Goal: Transaction & Acquisition: Purchase product/service

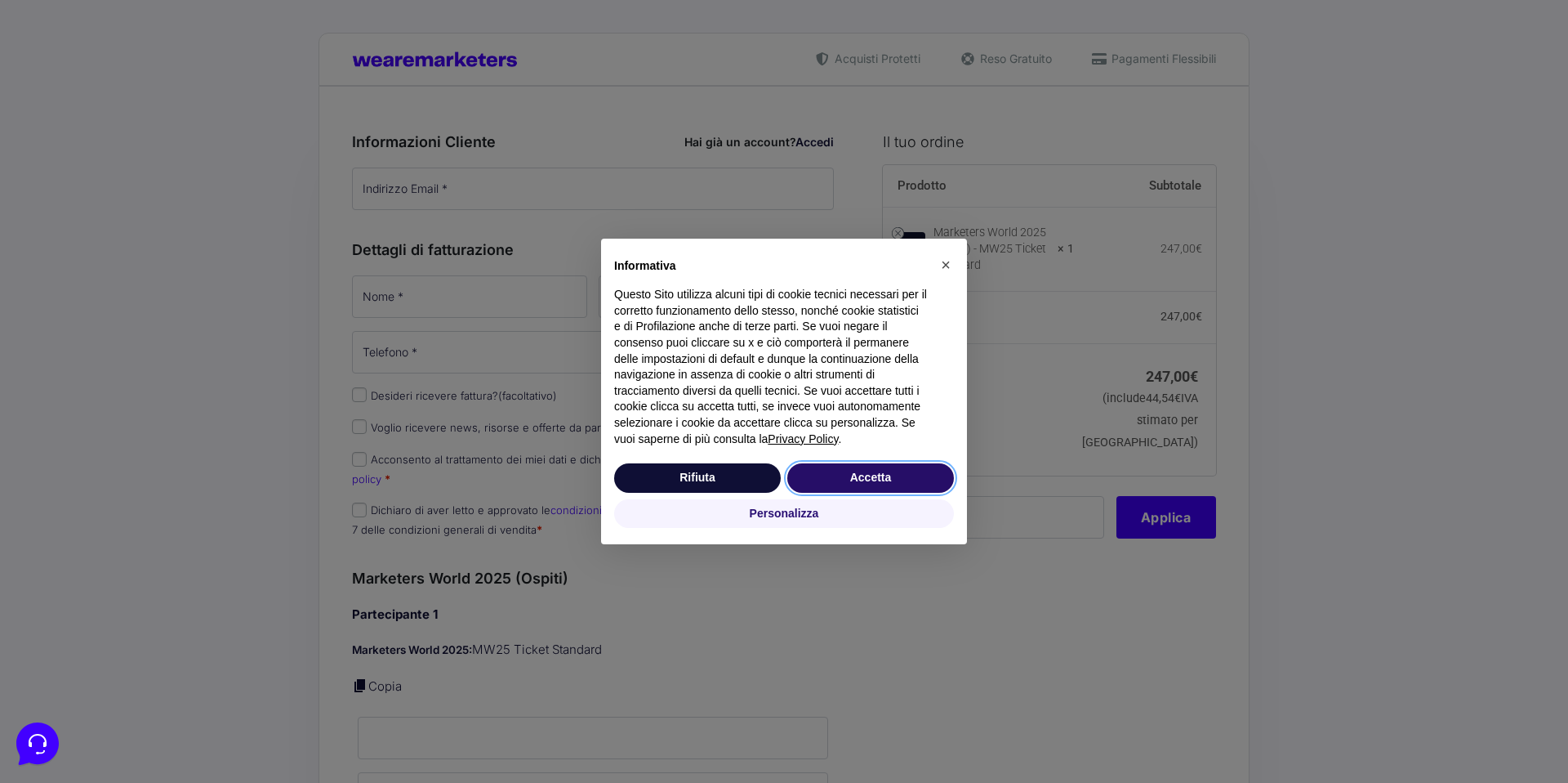
click at [873, 477] on button "Accetta" at bounding box center [870, 478] width 167 height 30
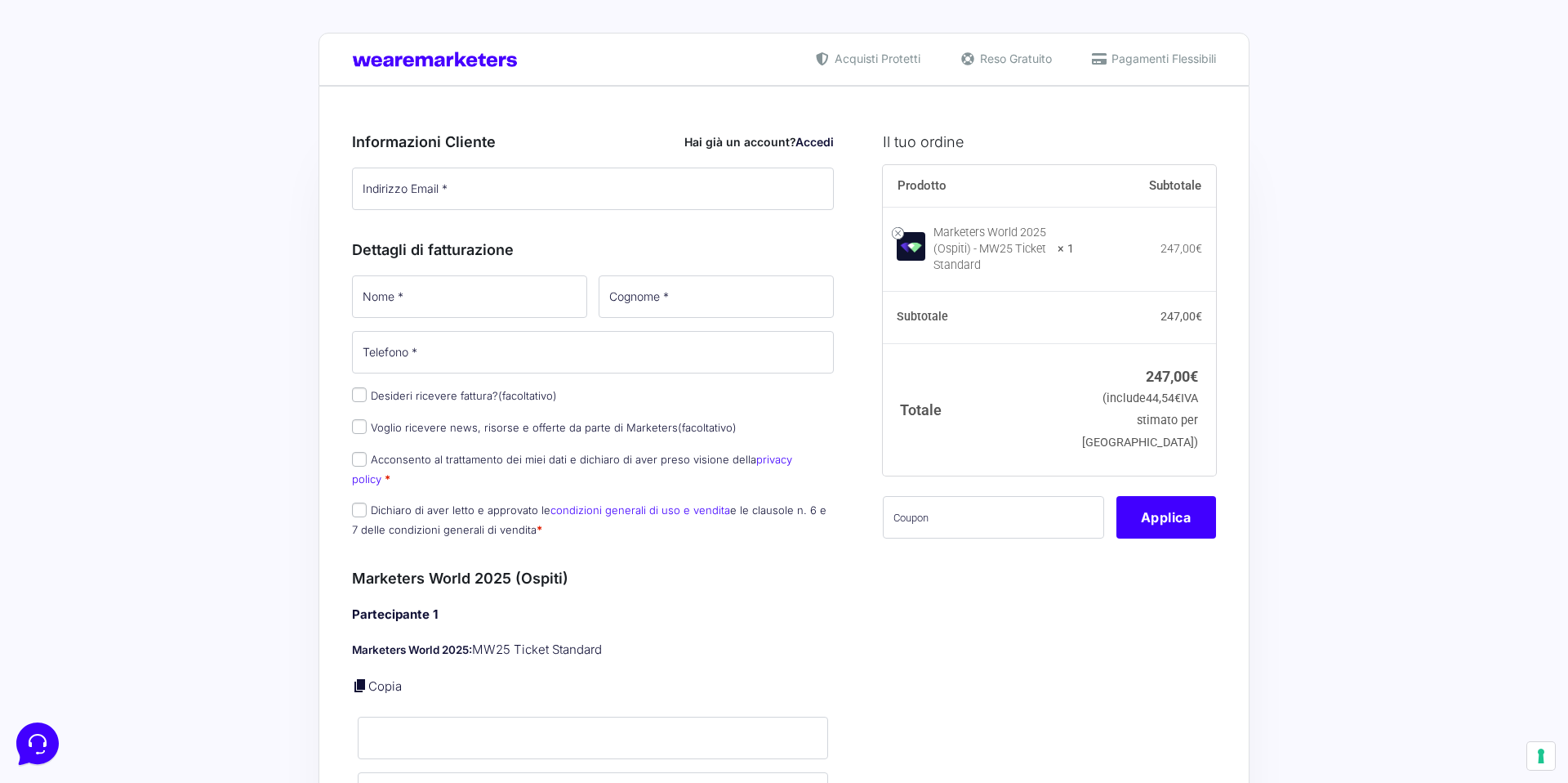
click at [645, 123] on div "Informazioni Cliente Hai già un account? Accedi Indirizzo Email * Password * Ac…" at bounding box center [593, 166] width 482 height 108
